Goal: Task Accomplishment & Management: Manage account settings

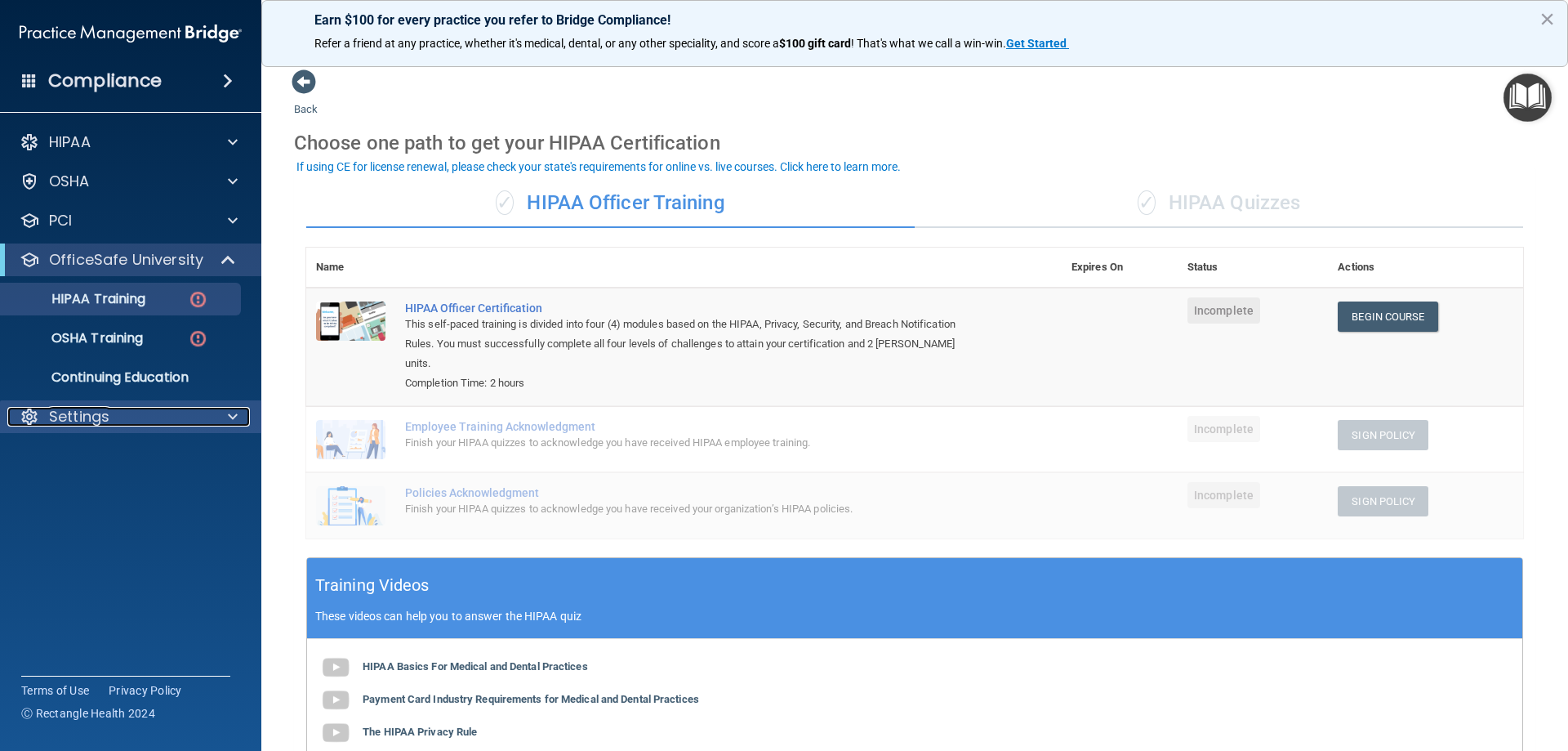
click at [79, 419] on p "Settings" at bounding box center [79, 416] width 61 height 20
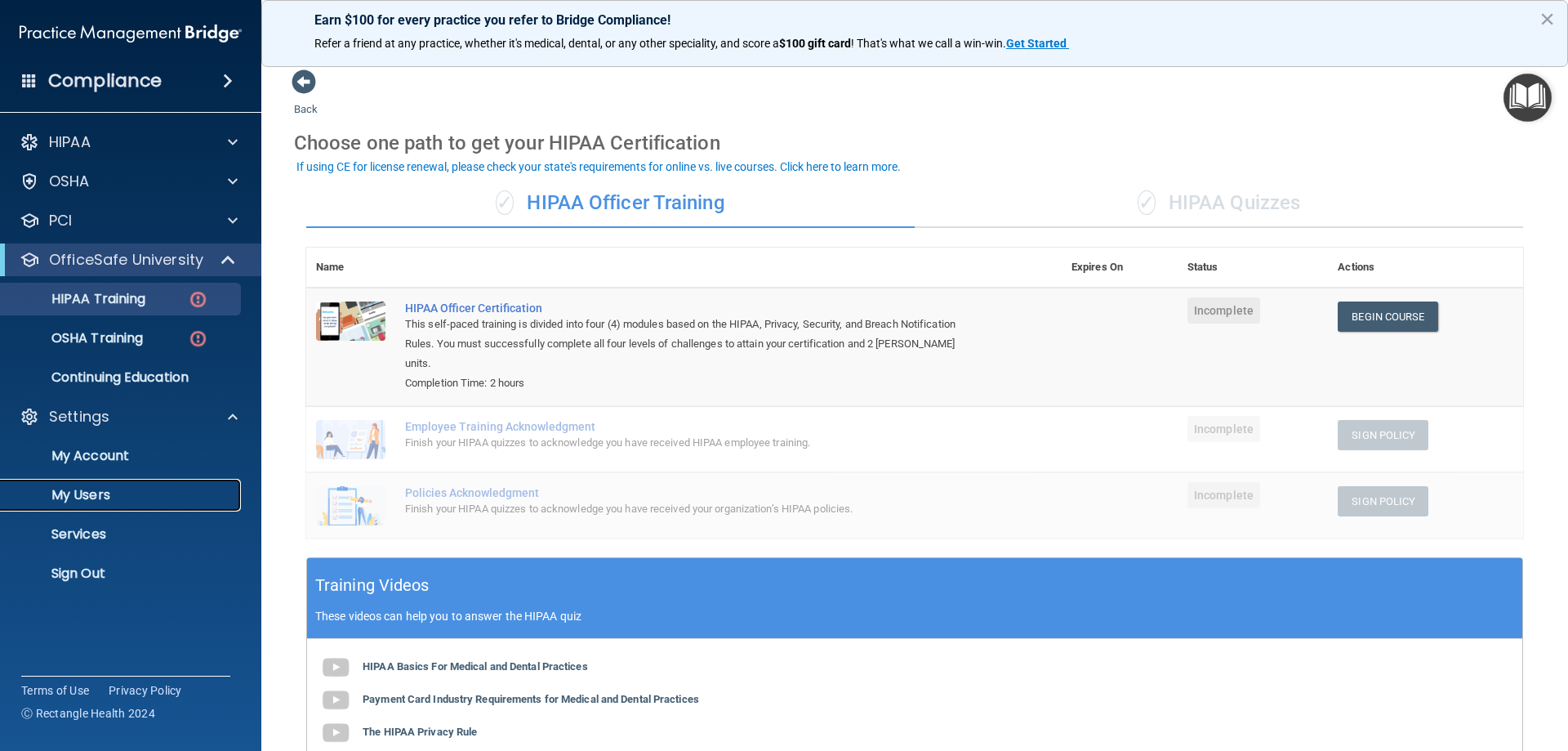
click at [93, 495] on p "My Users" at bounding box center [122, 495] width 223 height 16
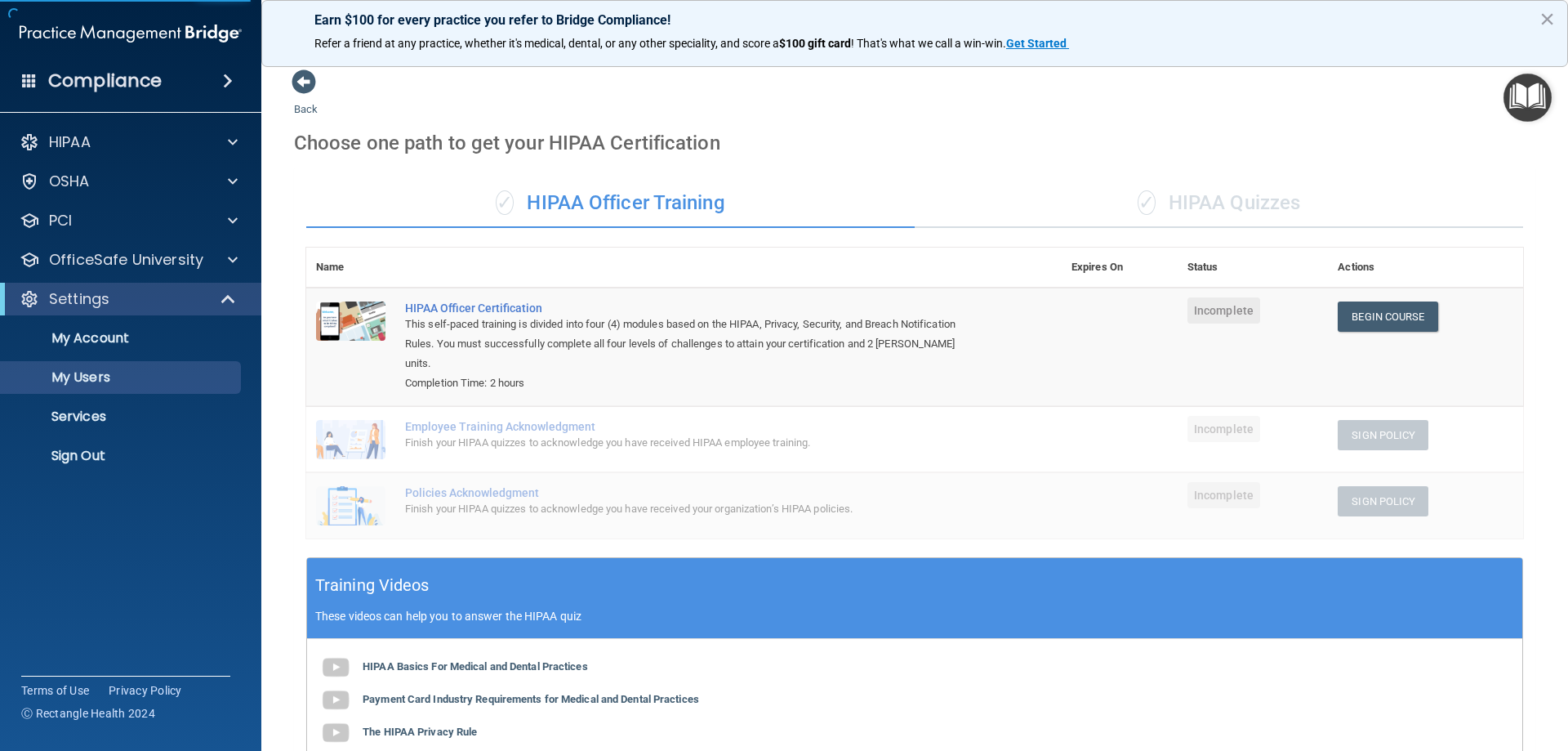
select select "20"
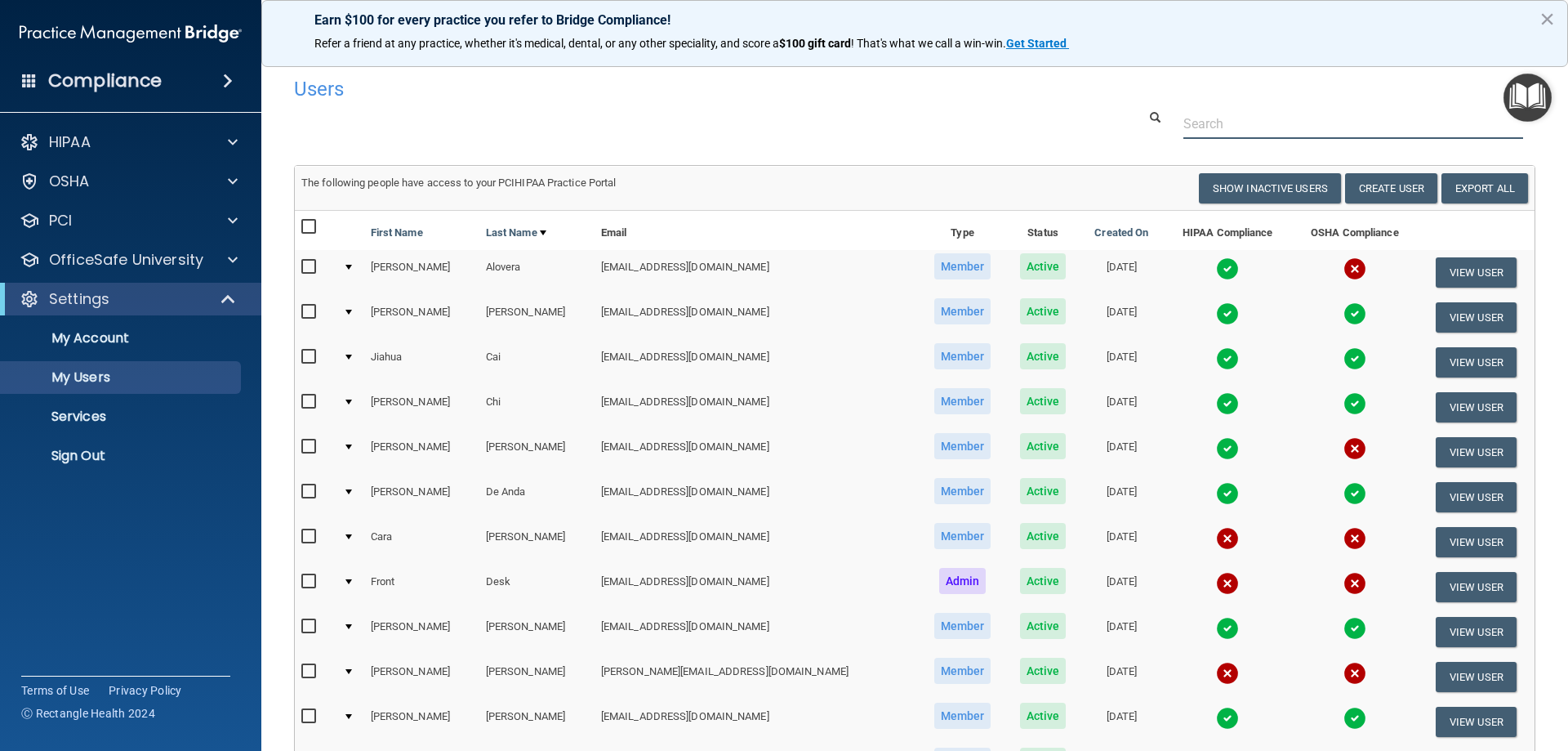
click at [1276, 124] on input "text" at bounding box center [1353, 124] width 339 height 30
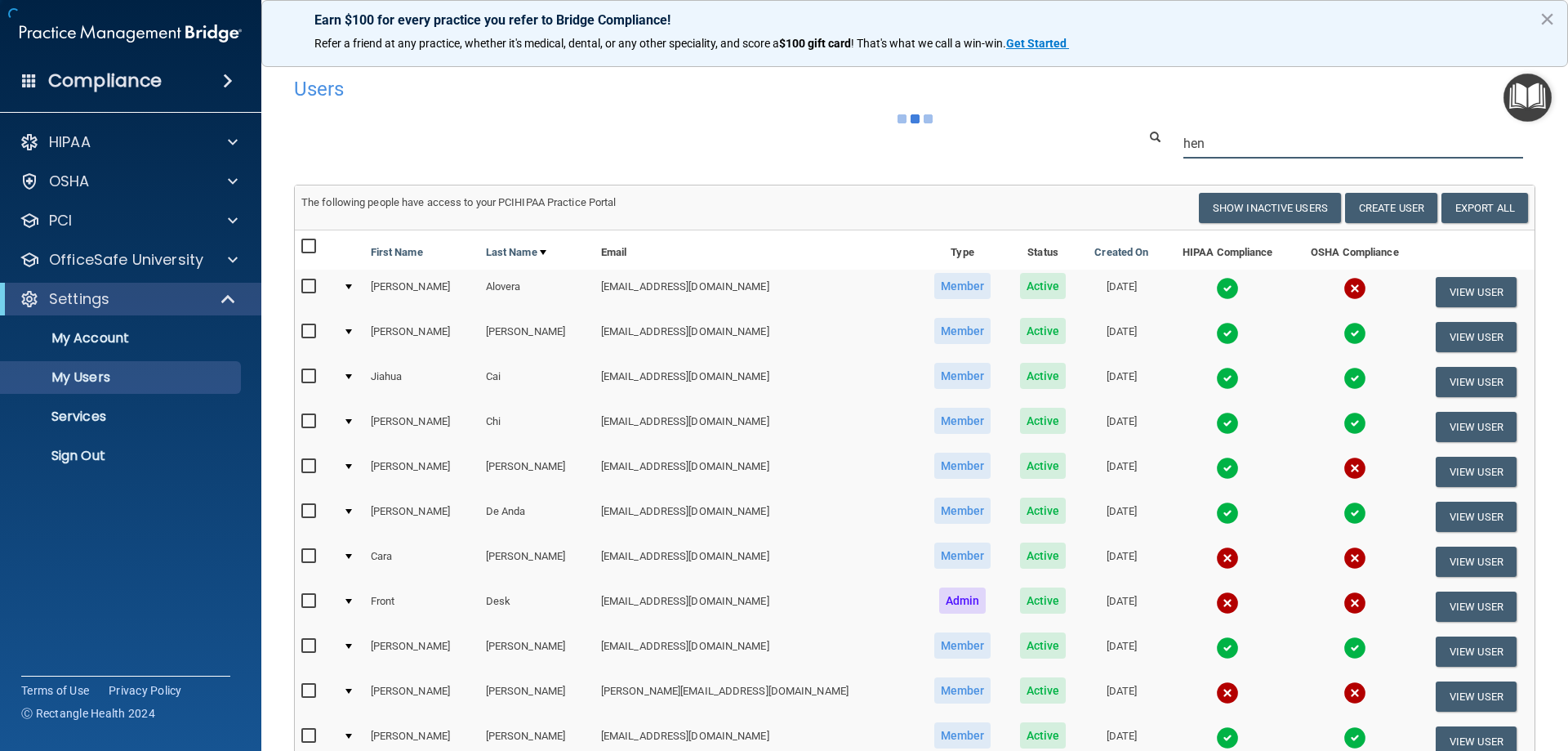
type input "hen"
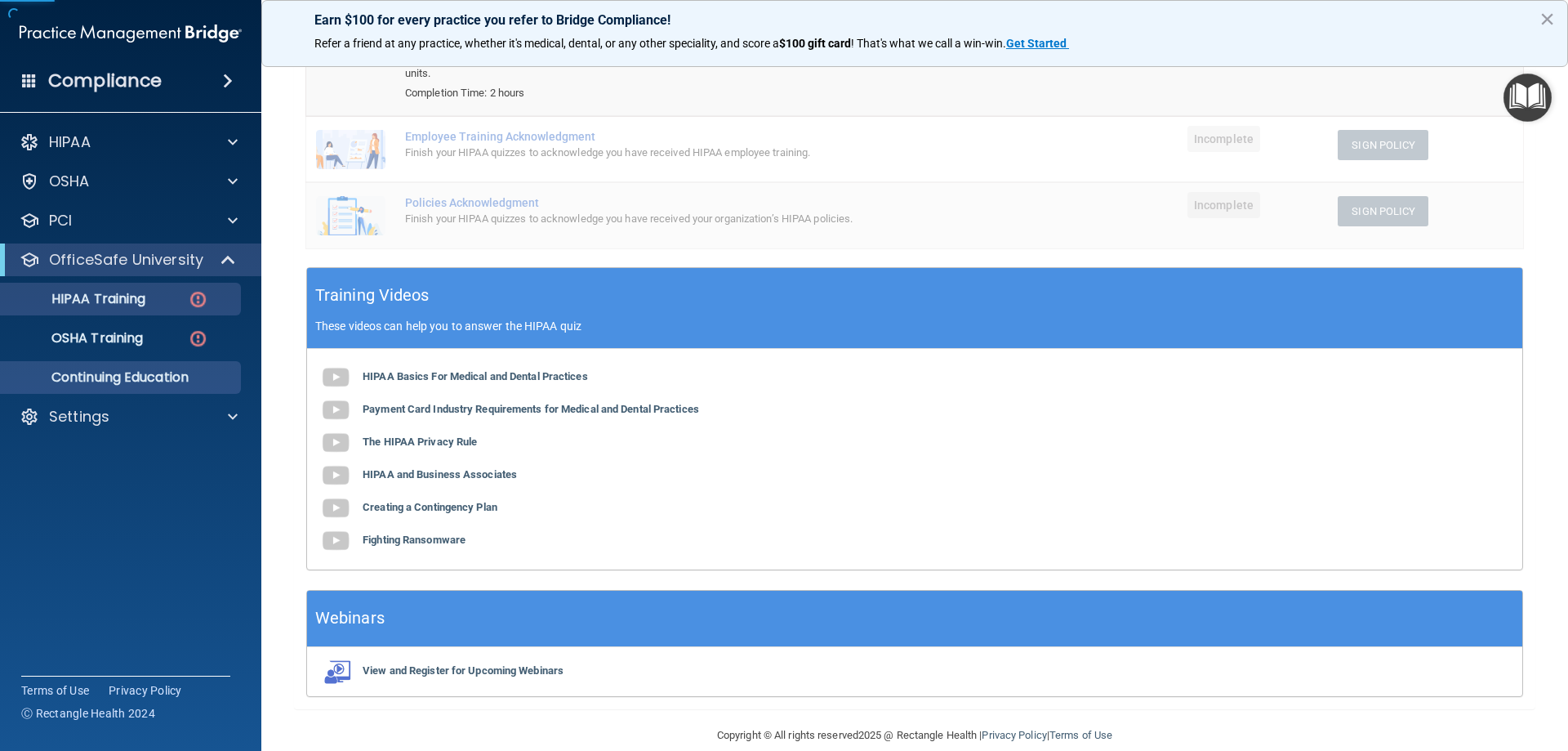
scroll to position [295, 0]
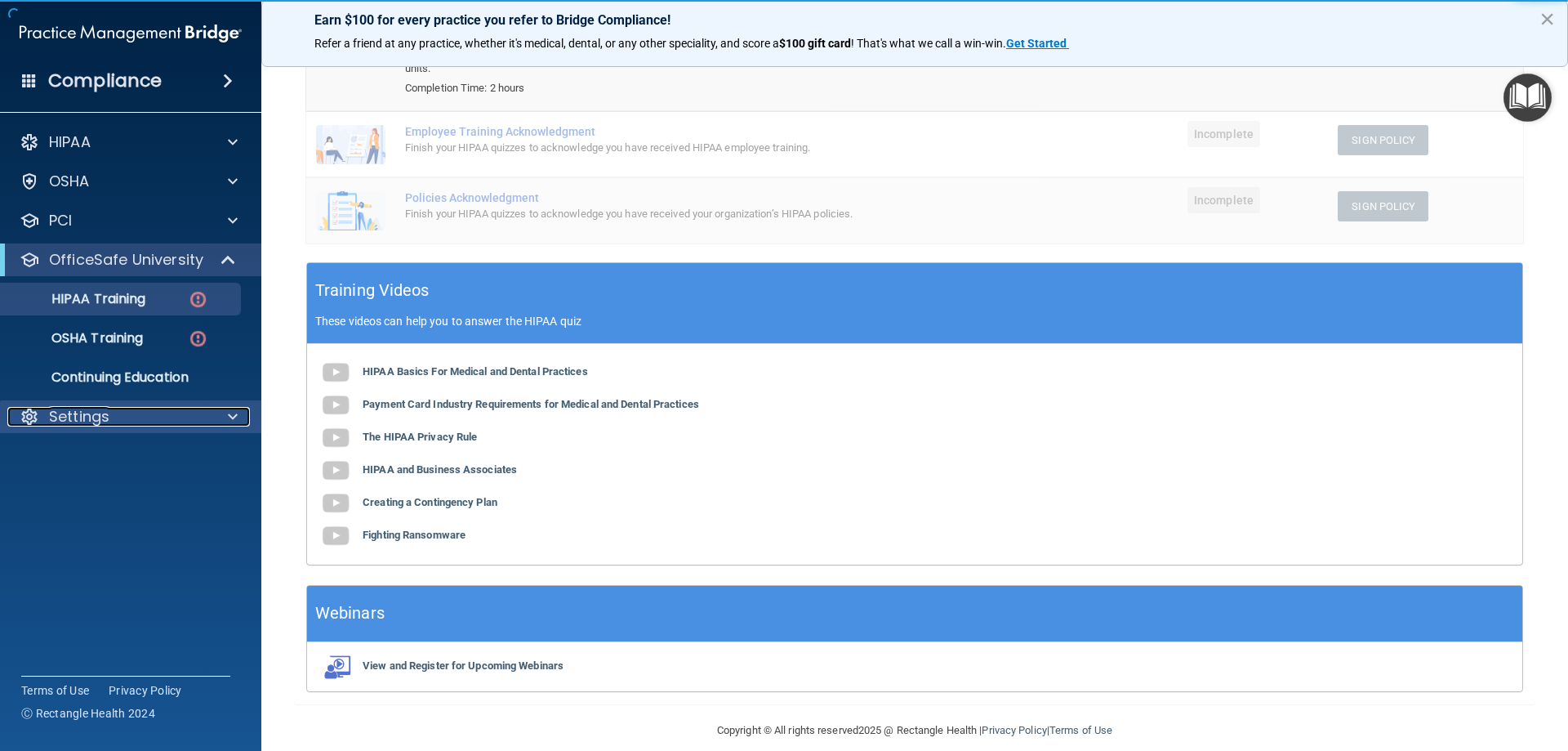
click at [127, 421] on div "Settings" at bounding box center [109, 416] width 203 height 20
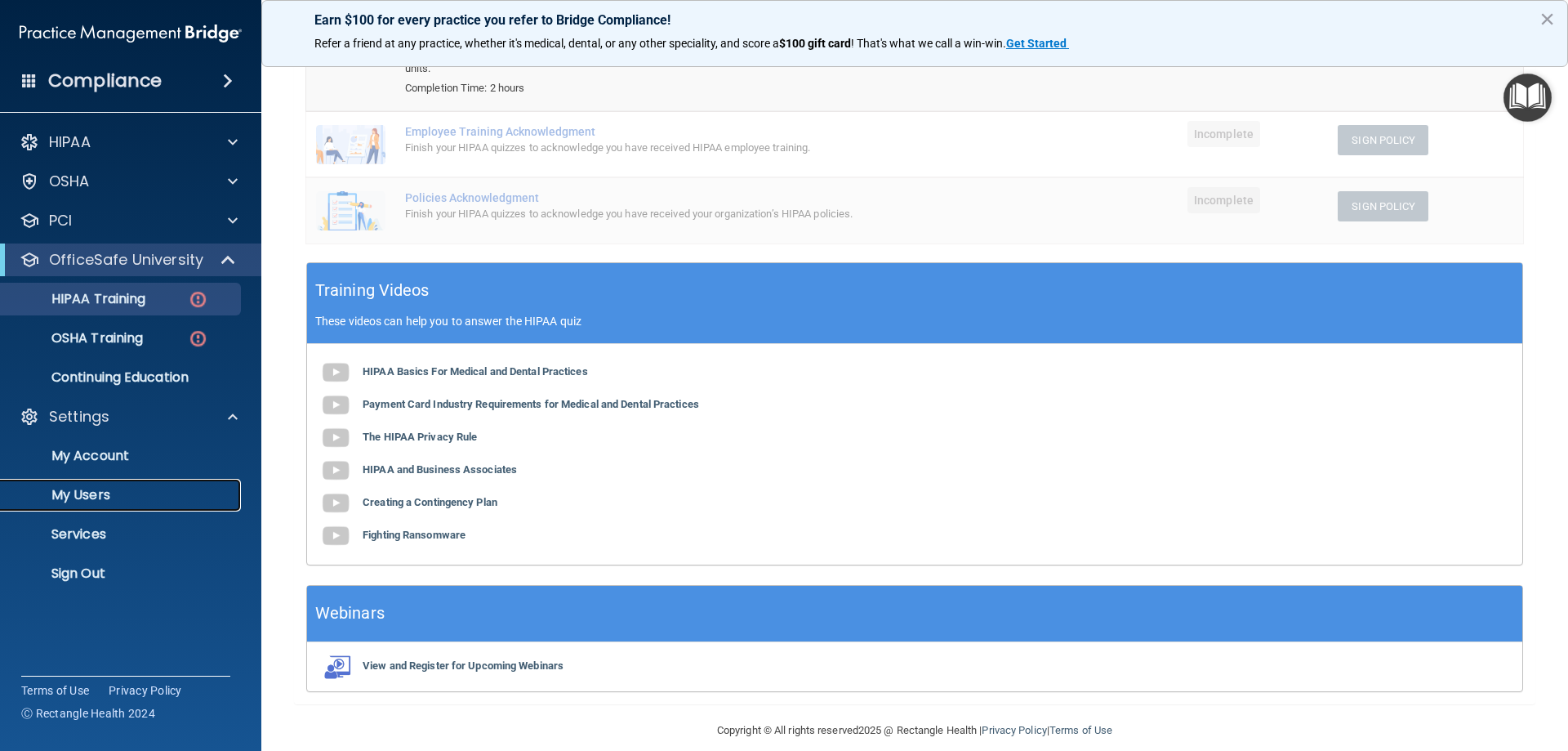
click at [105, 493] on p "My Users" at bounding box center [122, 495] width 223 height 16
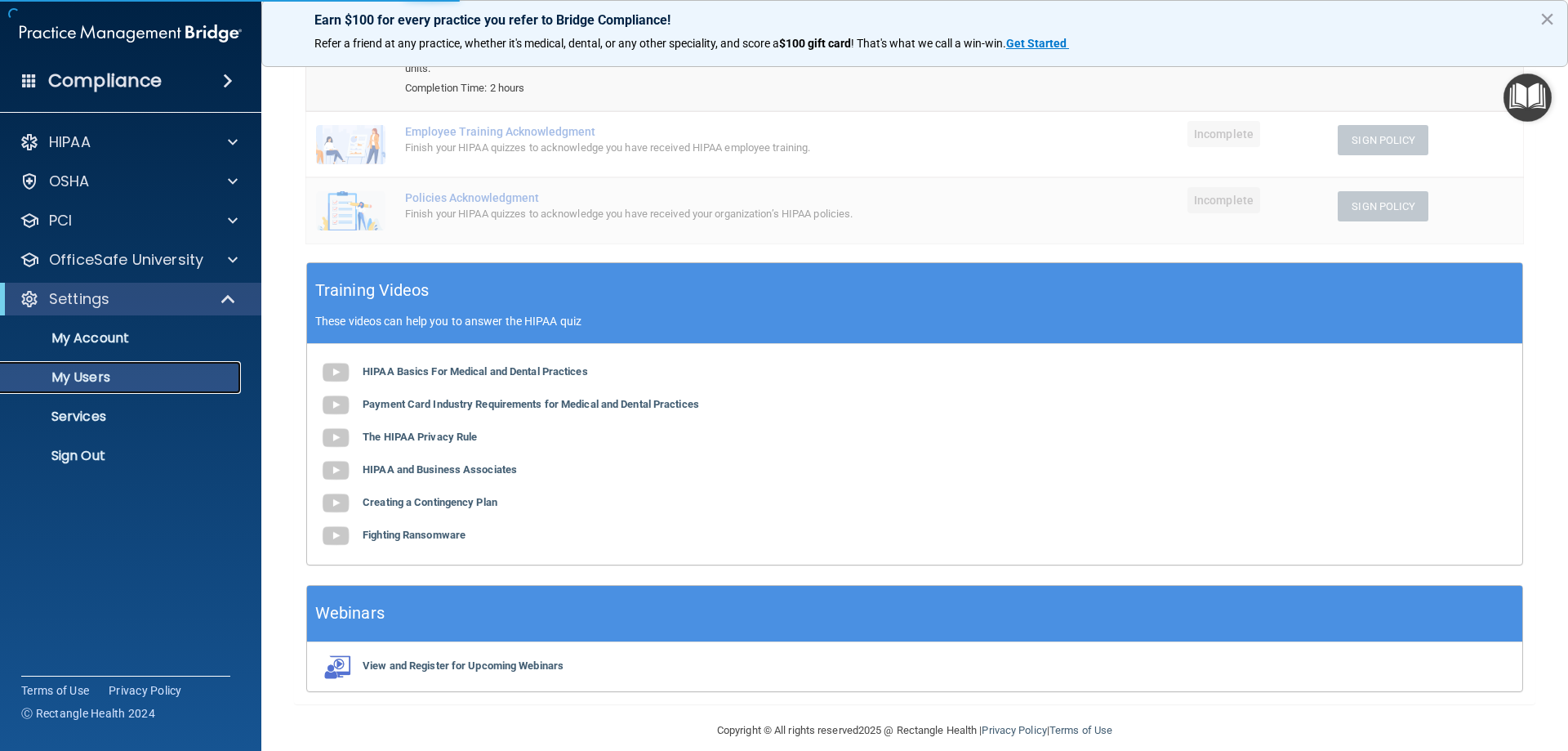
select select "20"
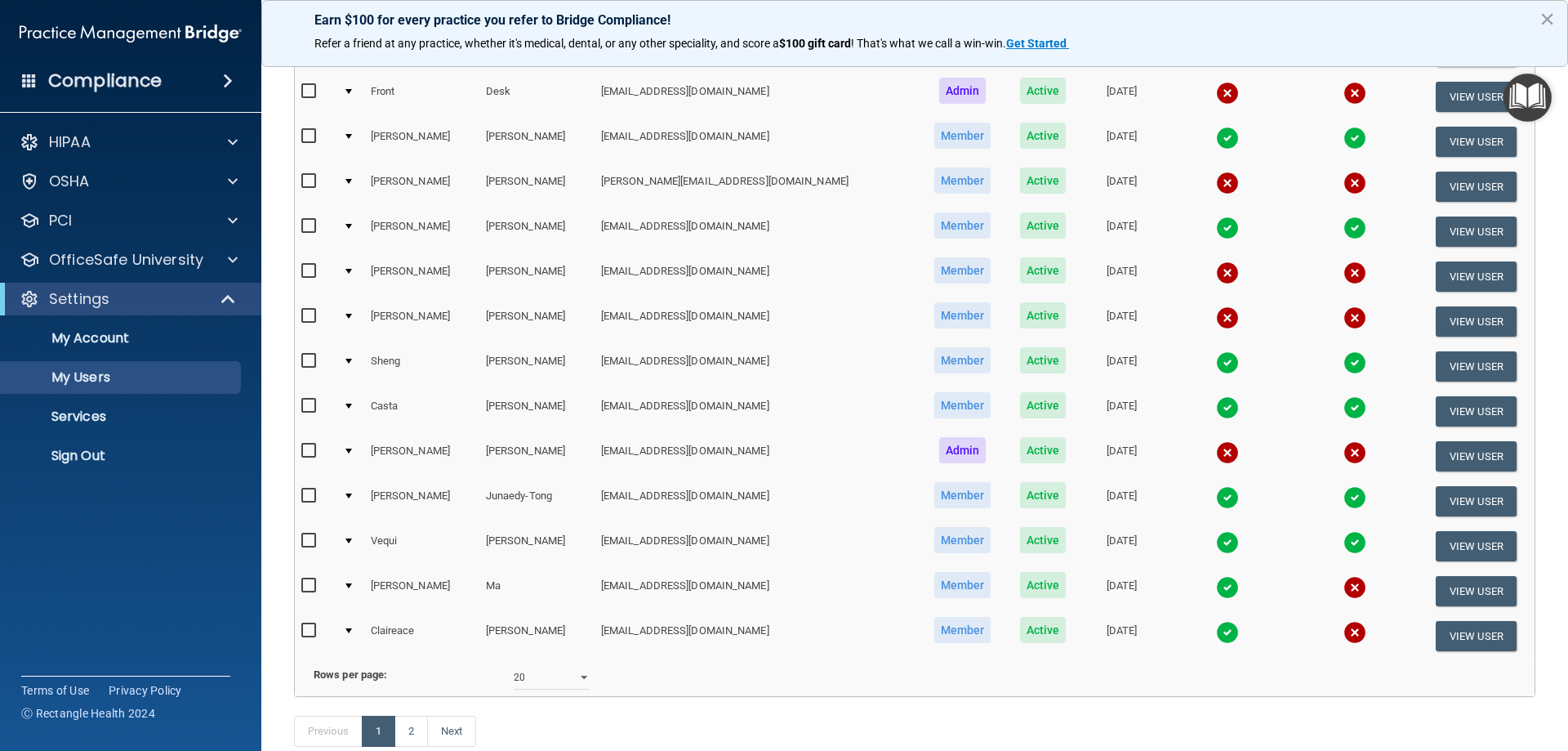
scroll to position [572, 0]
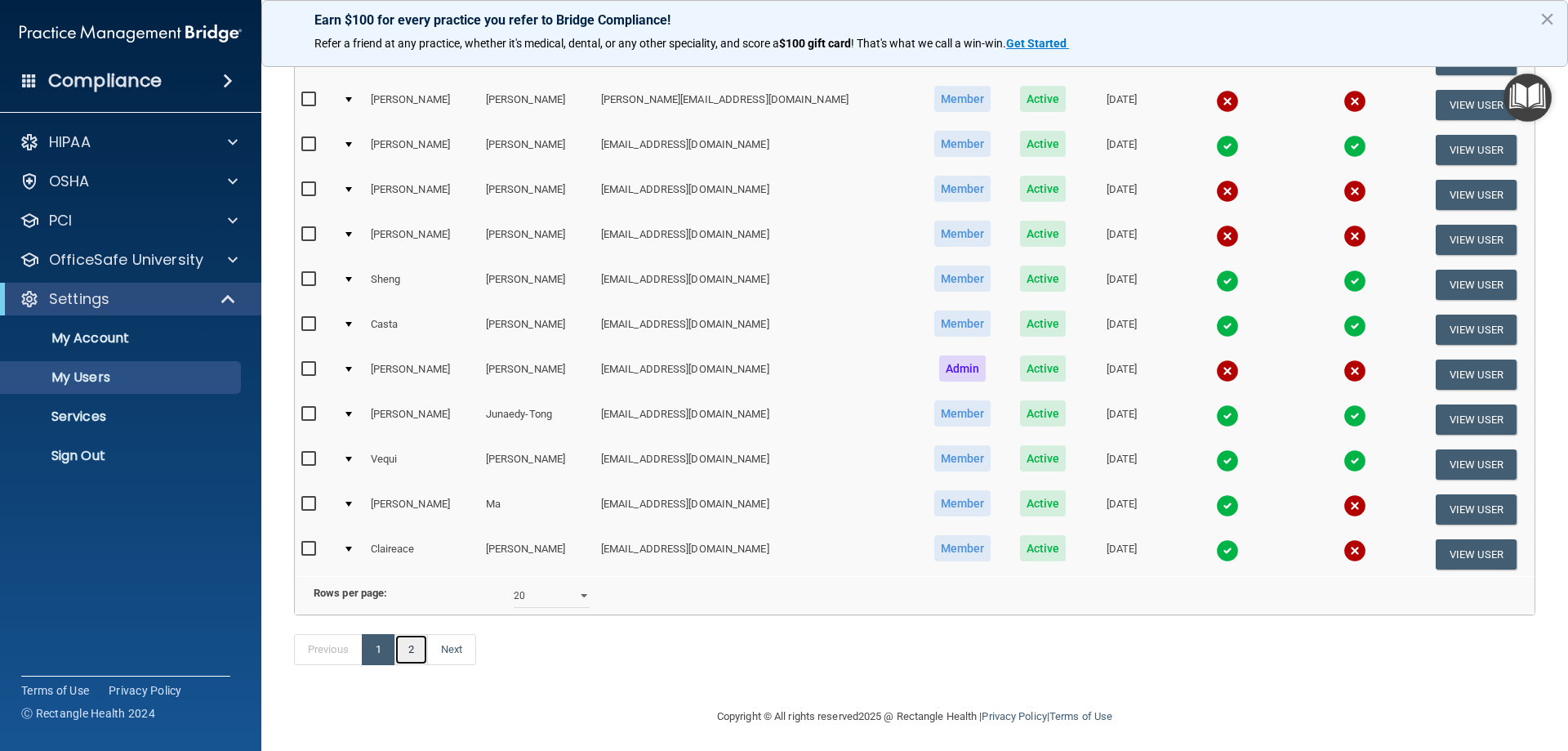
click at [423, 665] on link "2" at bounding box center [411, 650] width 34 height 31
select select "20"
